Goal: Find specific page/section: Find specific page/section

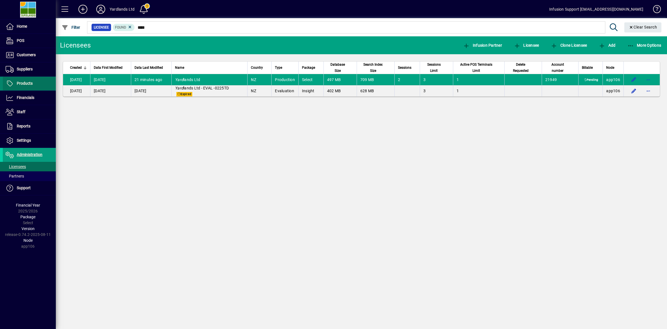
click at [28, 82] on span "Products" at bounding box center [25, 83] width 16 height 4
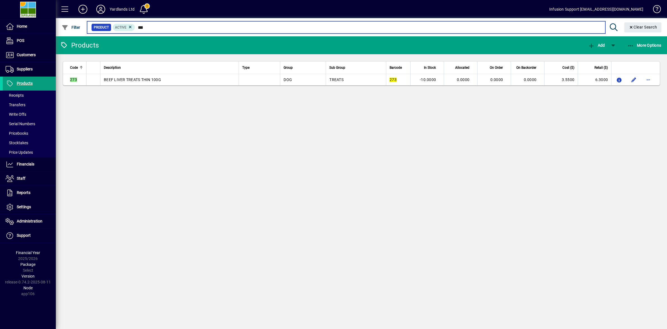
type input "***"
